Goal: Task Accomplishment & Management: Manage account settings

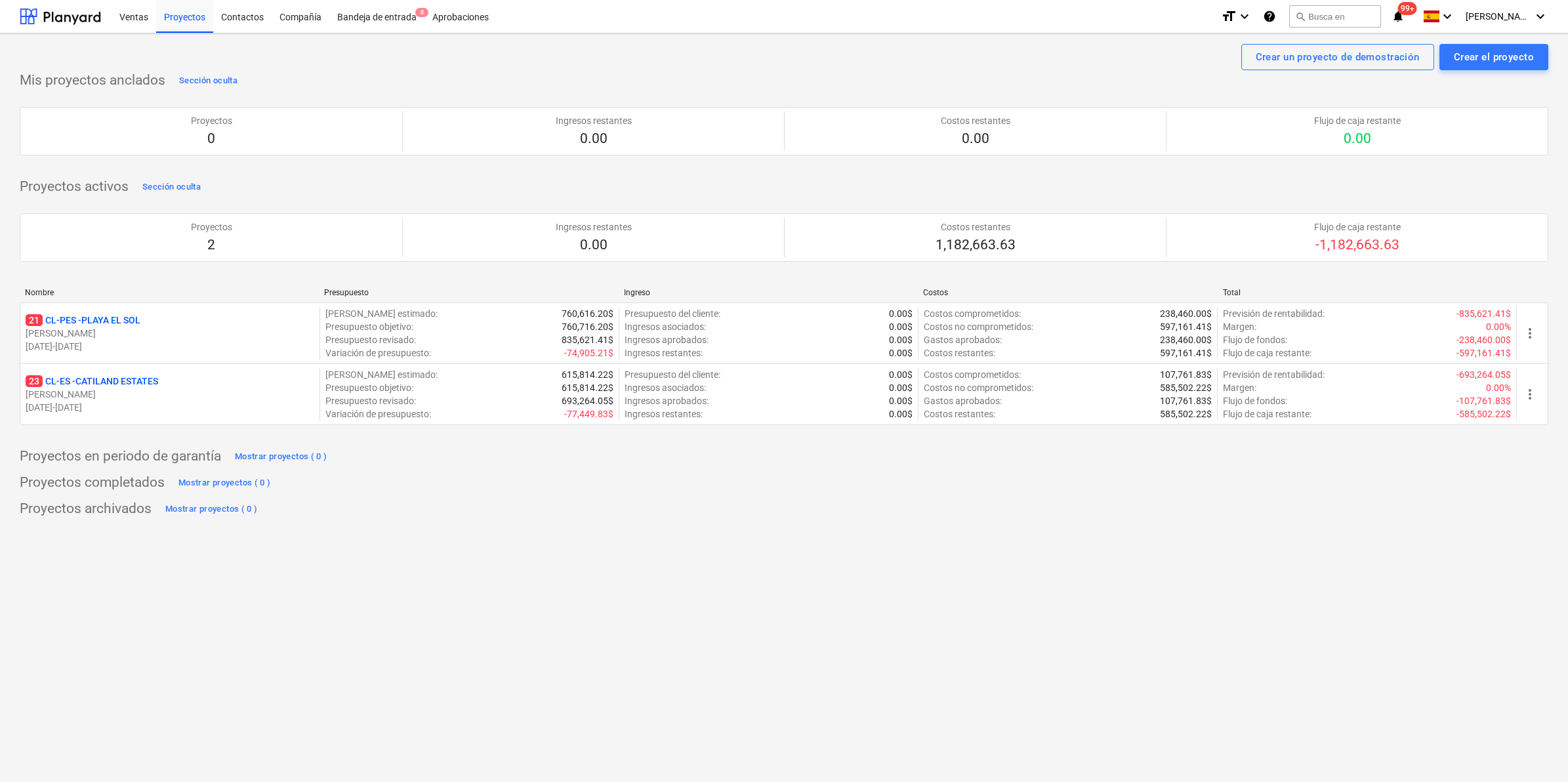
click at [1552, 12] on div "Ventas Proyectos Contactos Compañía Bandeja de entrada 8 Aprobaciones format_si…" at bounding box center [784, 16] width 1568 height 34
click at [1544, 15] on icon "keyboard_arrow_down" at bounding box center [1541, 16] width 16 height 16
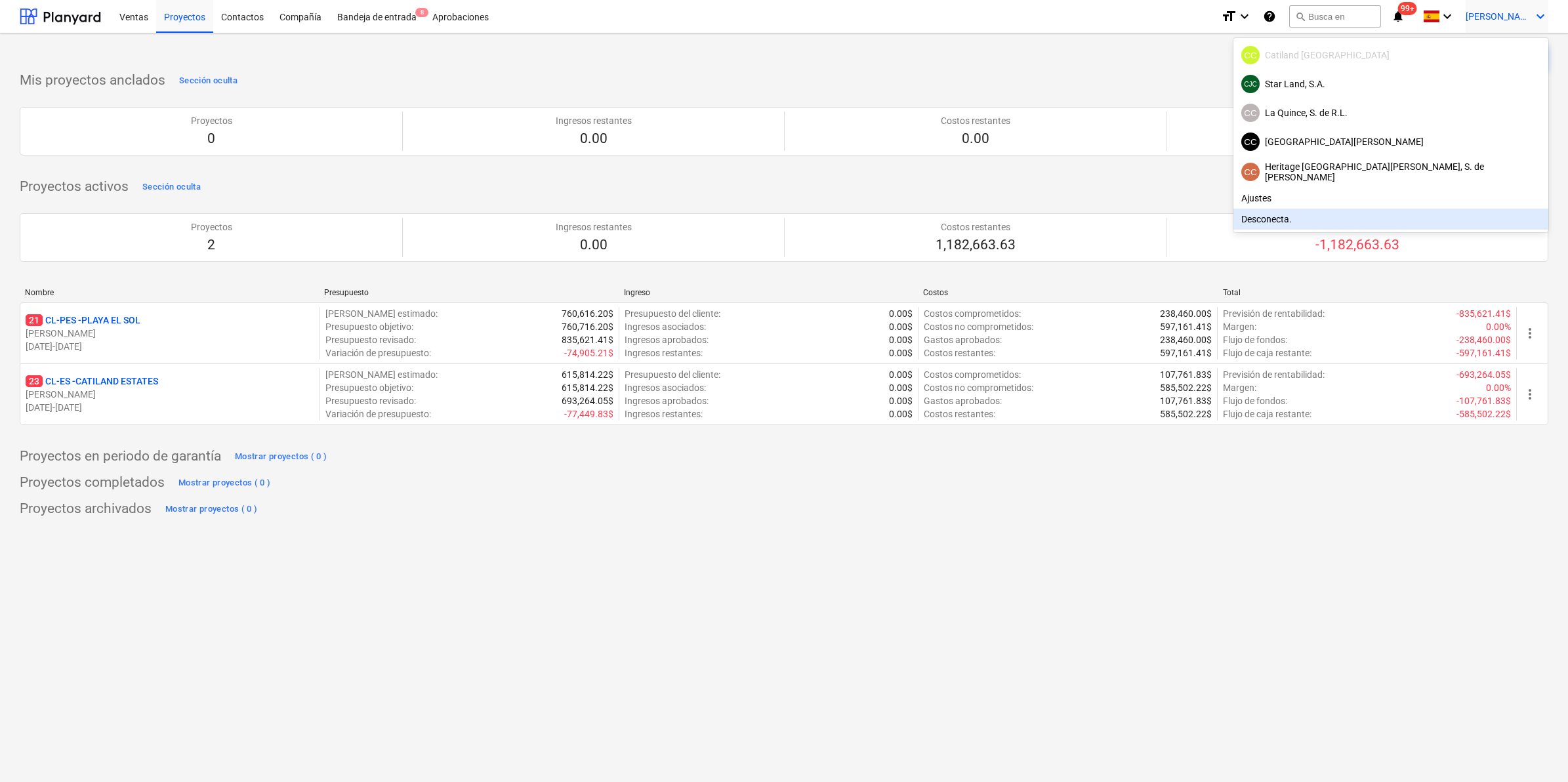
click at [1413, 223] on div "Desconecta." at bounding box center [1390, 219] width 315 height 21
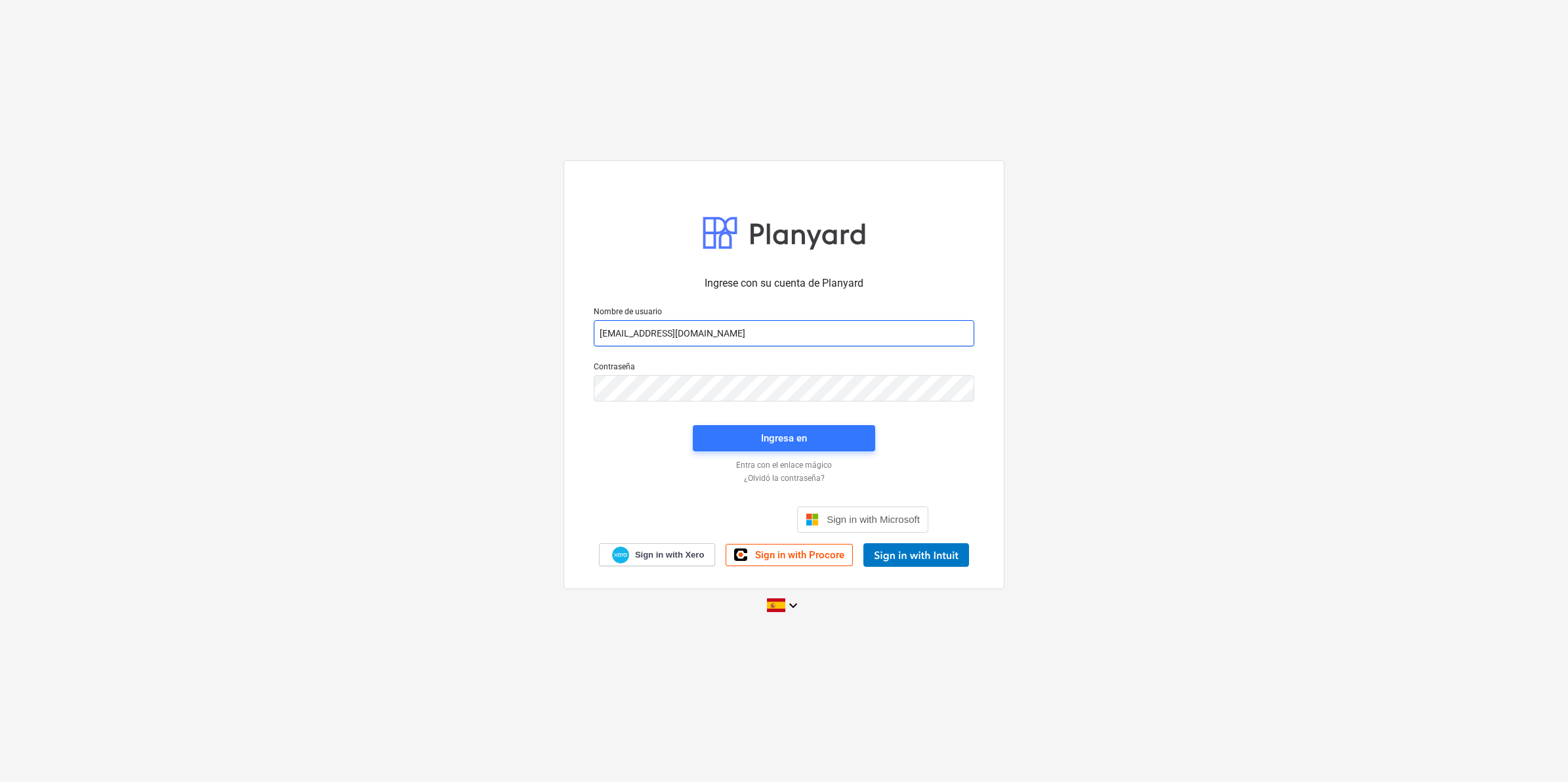
click at [847, 333] on input "[EMAIL_ADDRESS][DOMAIN_NAME]" at bounding box center [784, 333] width 381 height 26
type input "[EMAIL_ADDRESS][DOMAIN_NAME]"
click at [782, 438] on div "Ingresa en" at bounding box center [784, 438] width 46 height 17
